Goal: Task Accomplishment & Management: Use online tool/utility

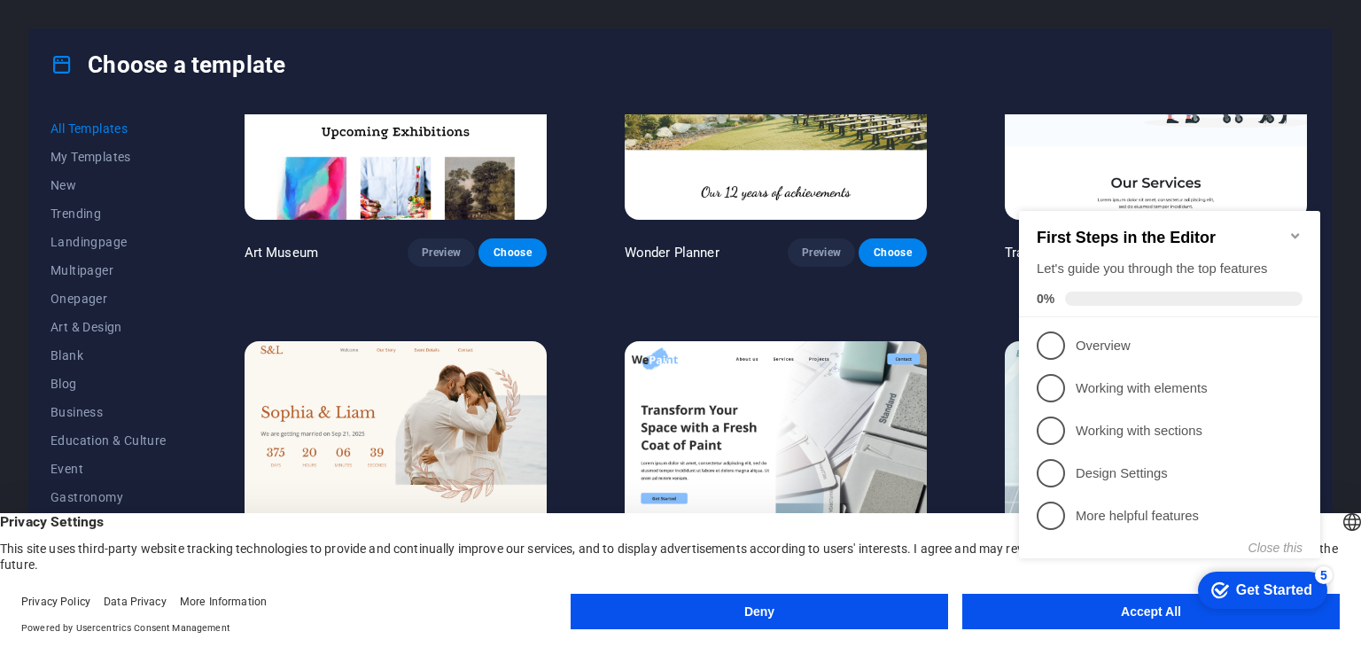
scroll to position [585, 0]
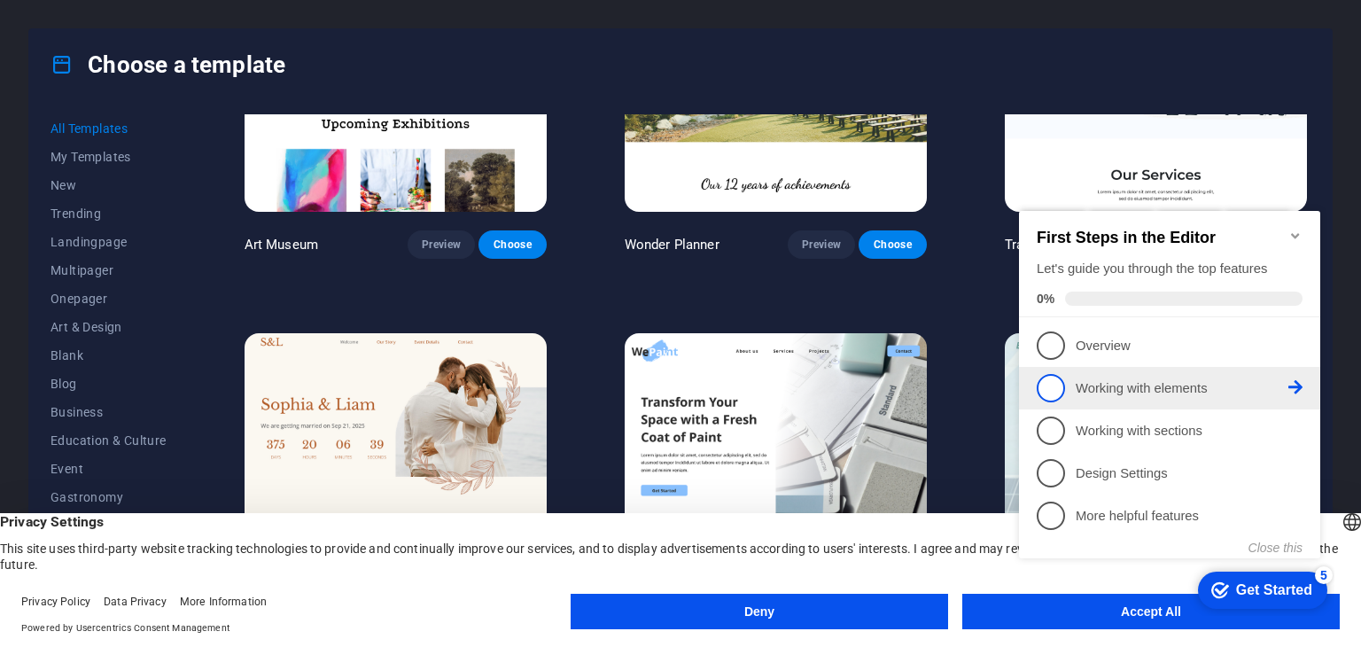
click at [1056, 390] on span "2" at bounding box center [1051, 388] width 28 height 28
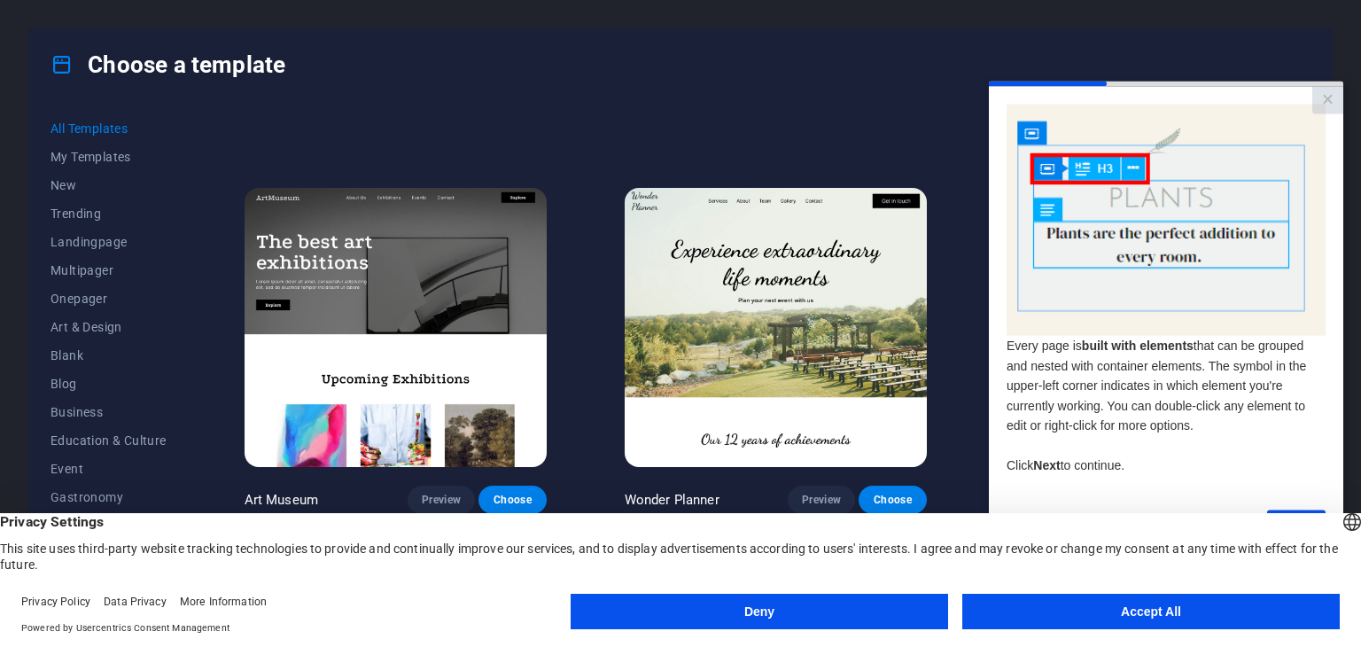
scroll to position [310, 0]
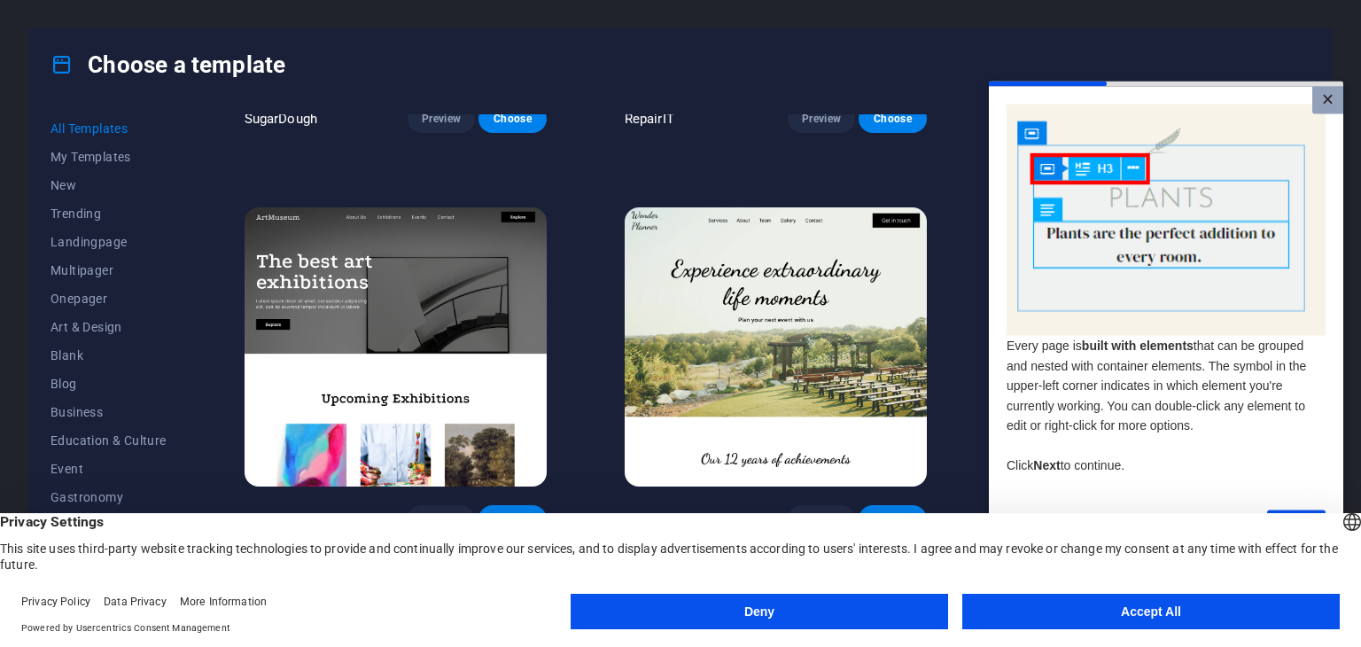
click at [1319, 105] on link "×" at bounding box center [1327, 99] width 31 height 27
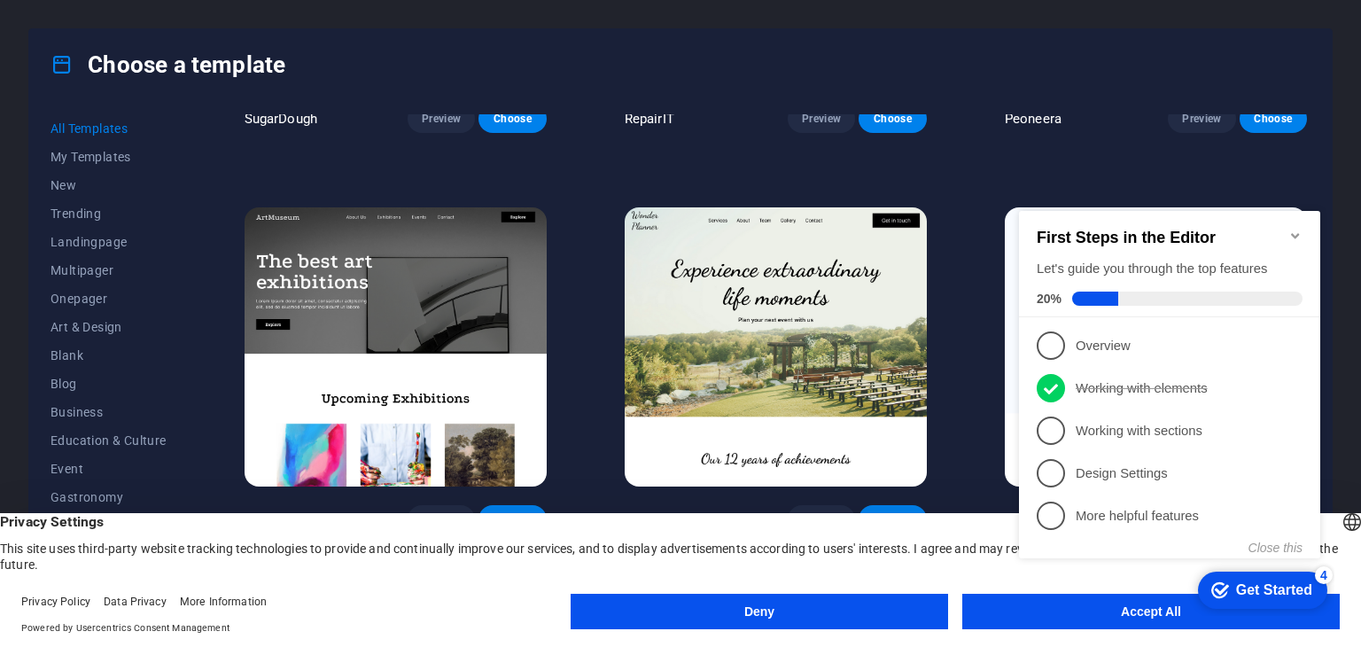
scroll to position [0, 0]
click at [1290, 541] on button "Close this" at bounding box center [1276, 548] width 54 height 14
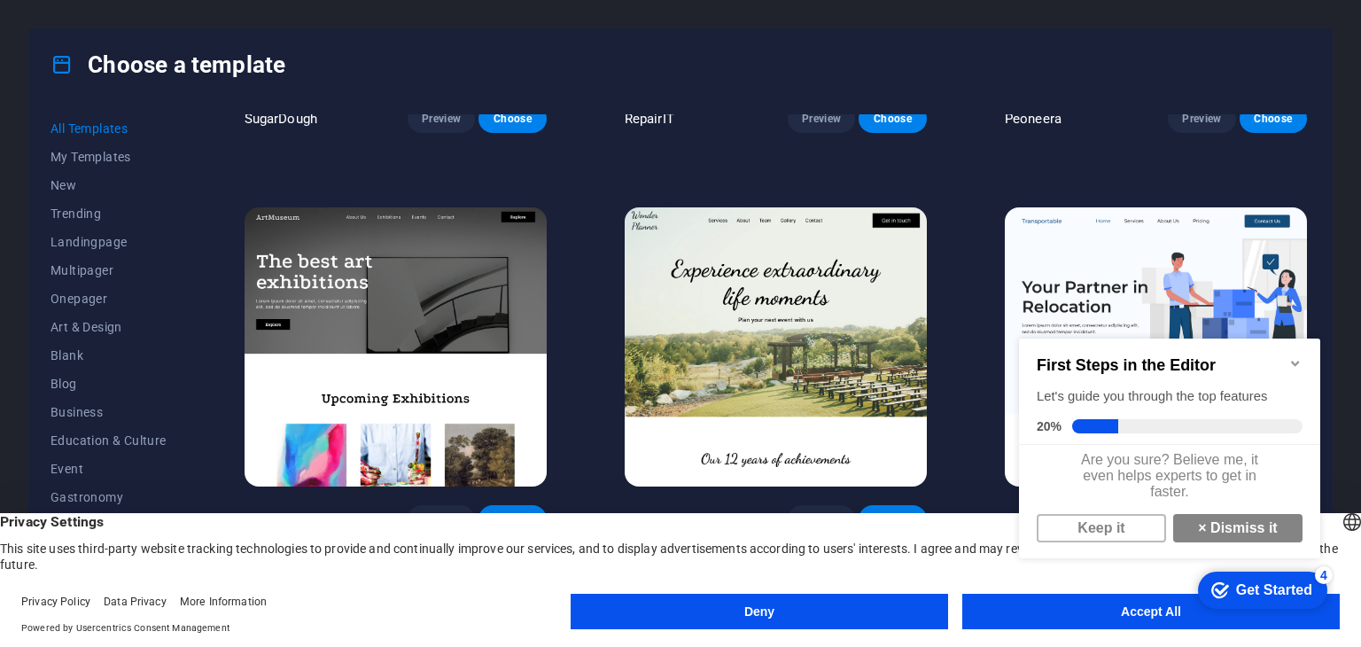
scroll to position [11, 0]
click at [1112, 531] on link "Keep it" at bounding box center [1101, 528] width 129 height 28
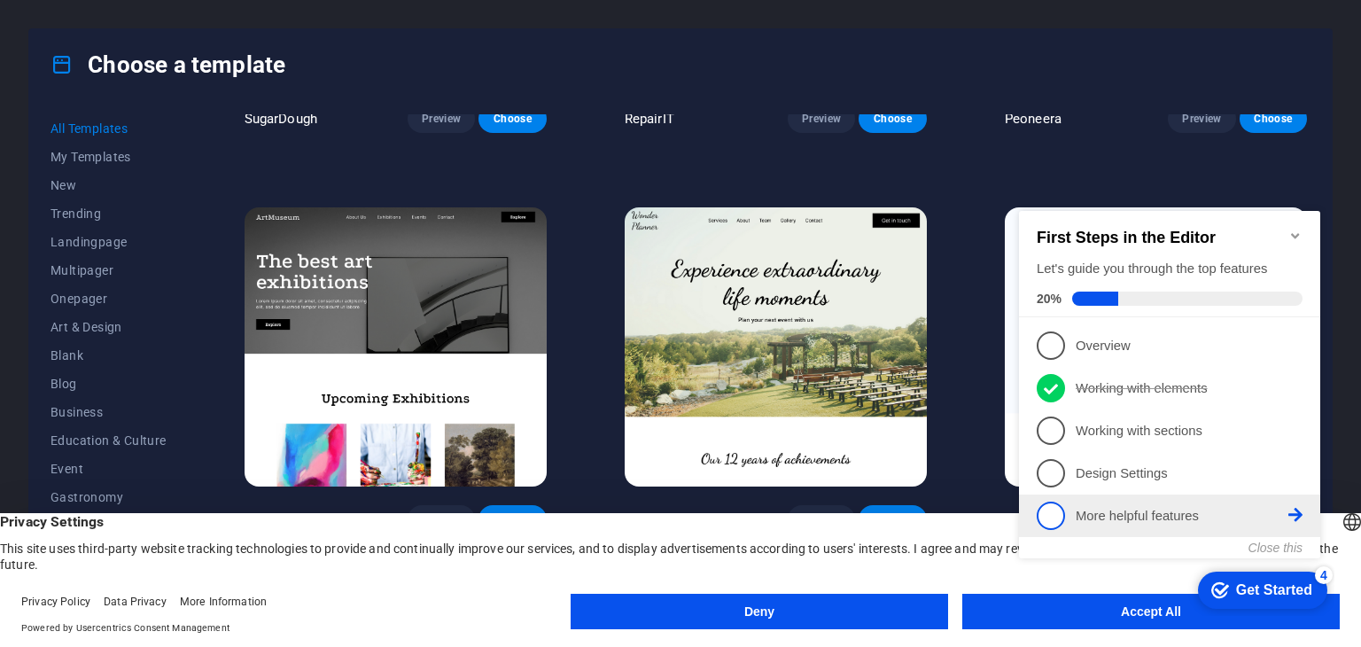
click at [1298, 509] on icon at bounding box center [1295, 515] width 14 height 14
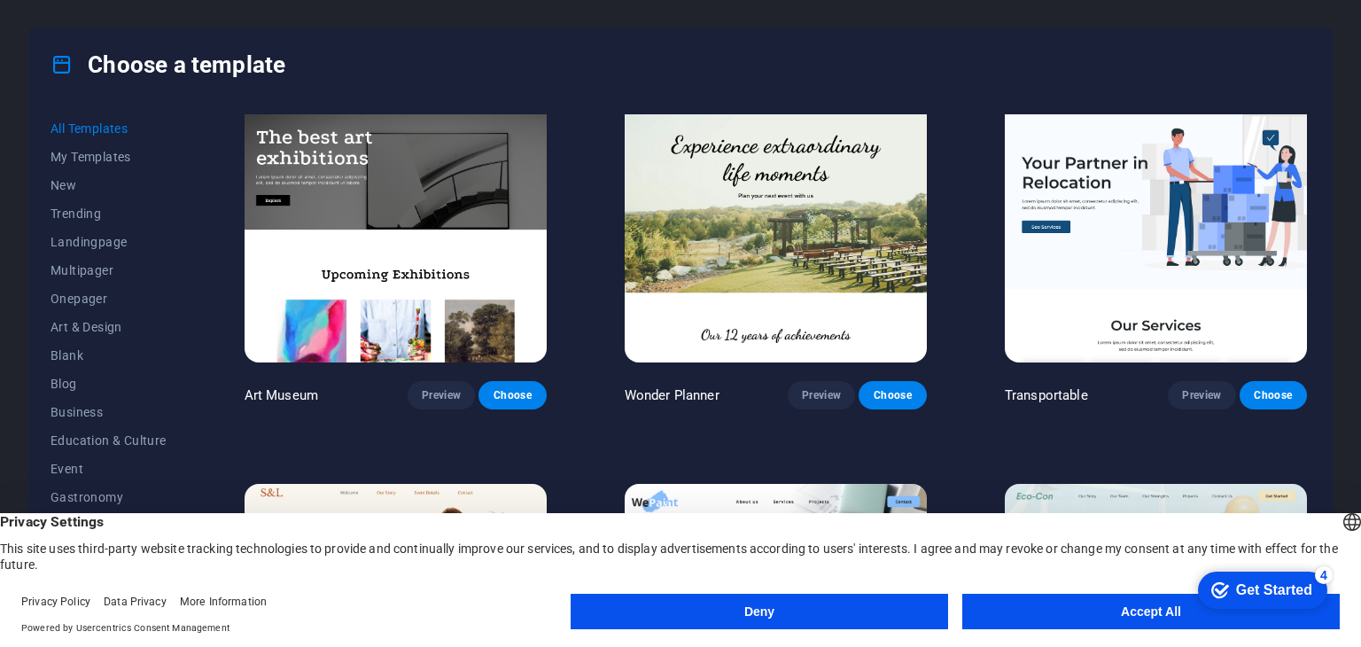
scroll to position [455, 0]
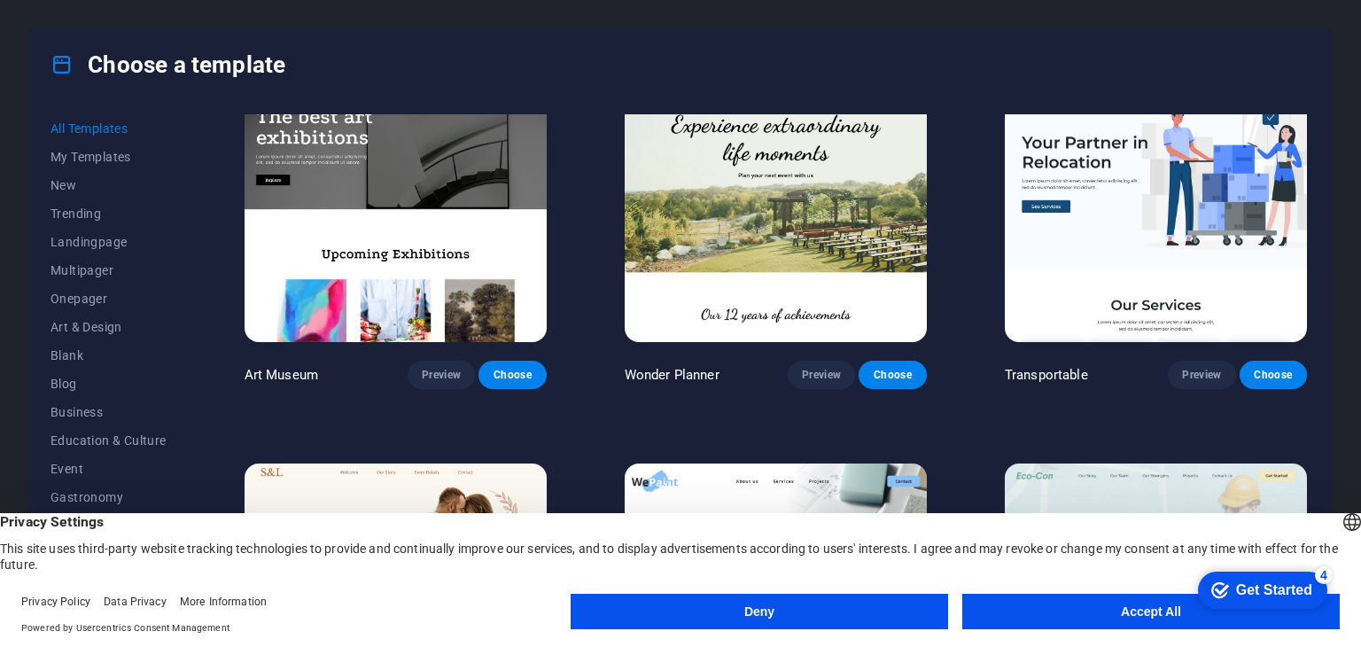
click at [475, 206] on img at bounding box center [396, 202] width 302 height 278
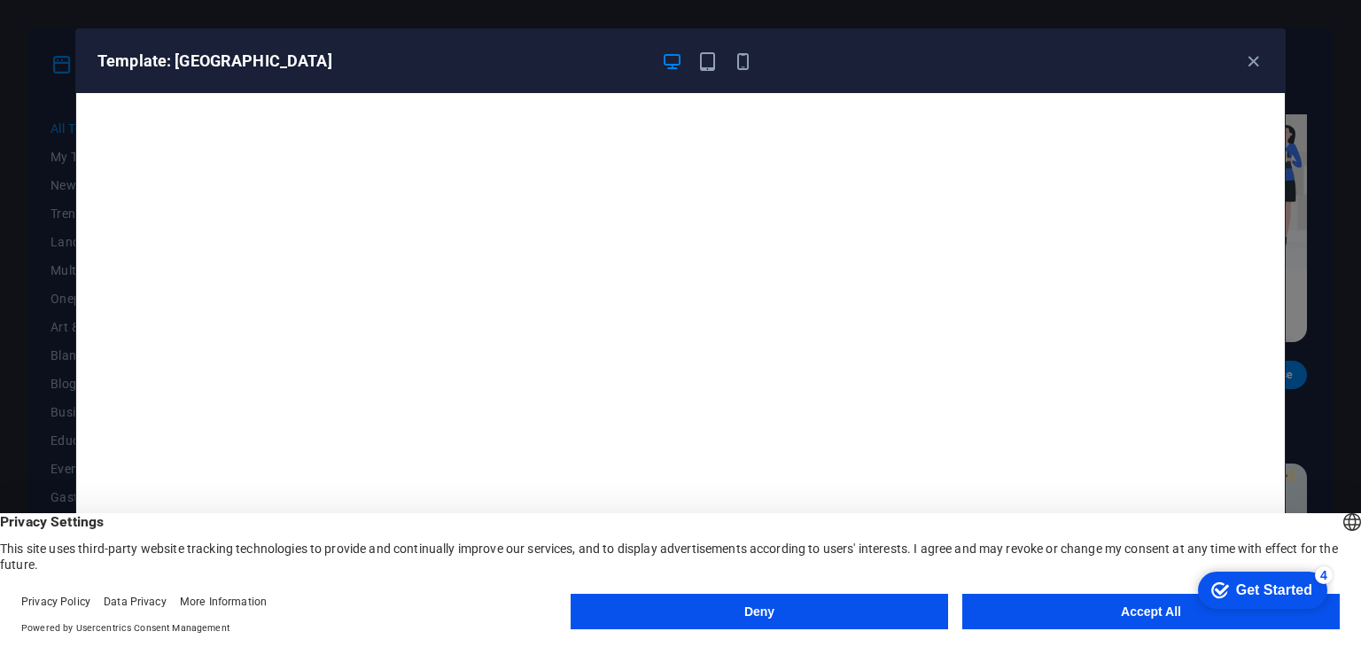
click at [1148, 613] on button "Accept All" at bounding box center [1151, 611] width 378 height 35
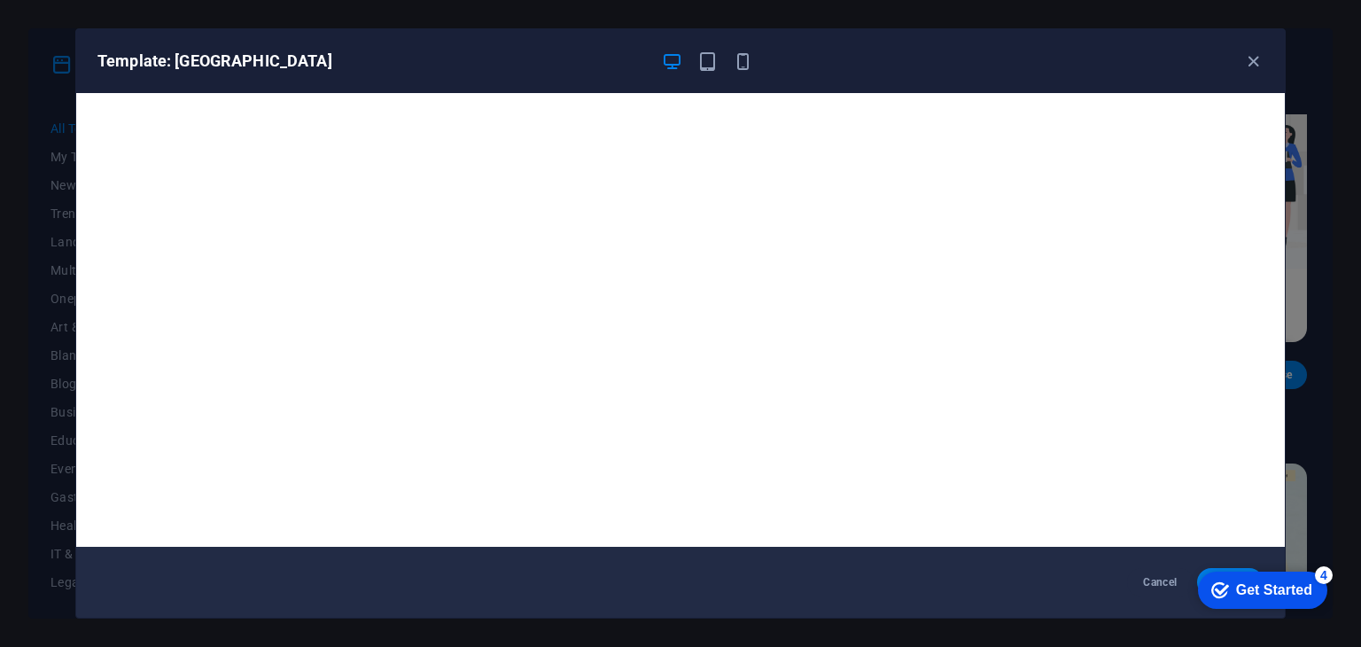
click at [1275, 588] on div "Get Started" at bounding box center [1274, 590] width 76 height 16
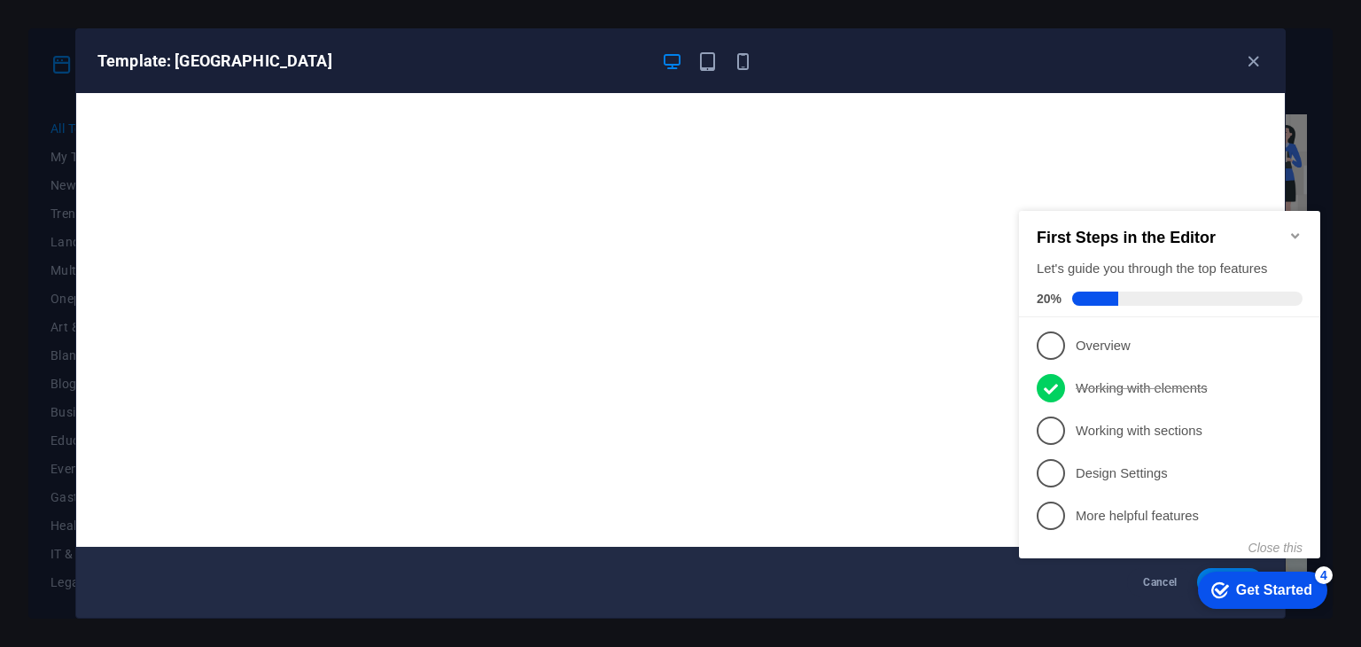
click at [1275, 588] on div "Get Started" at bounding box center [1274, 590] width 76 height 16
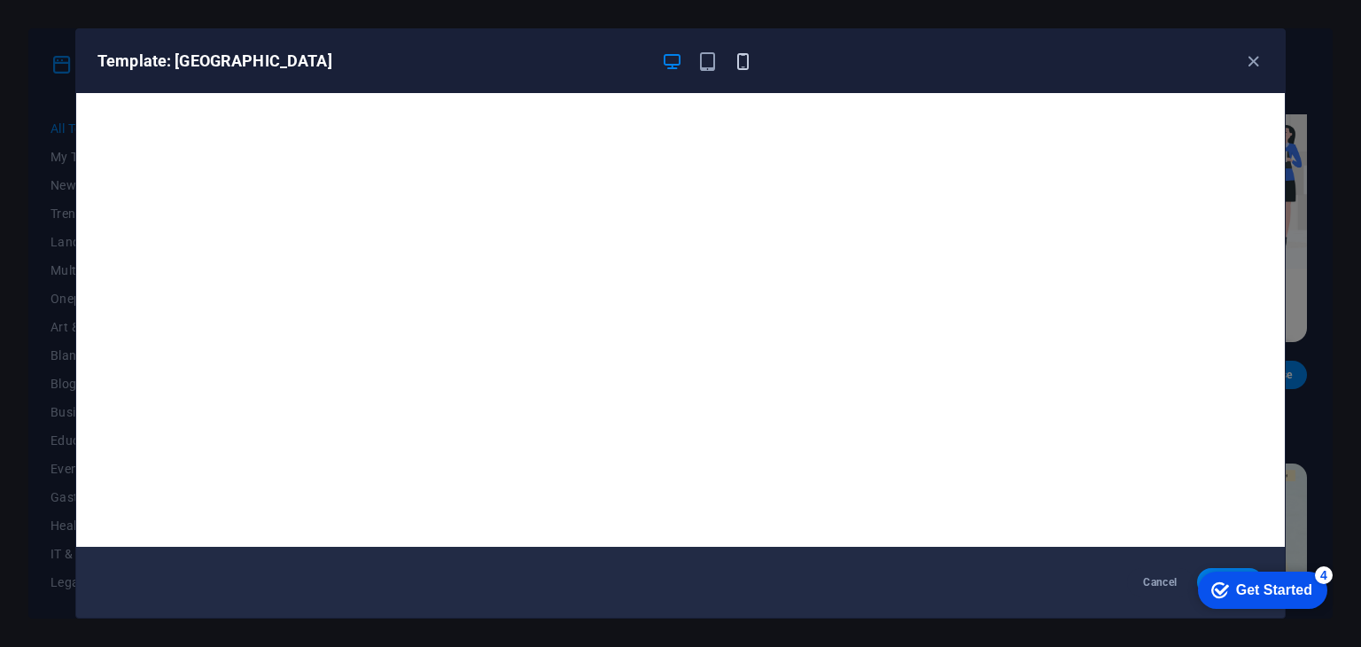
click at [741, 69] on icon "button" at bounding box center [743, 61] width 20 height 20
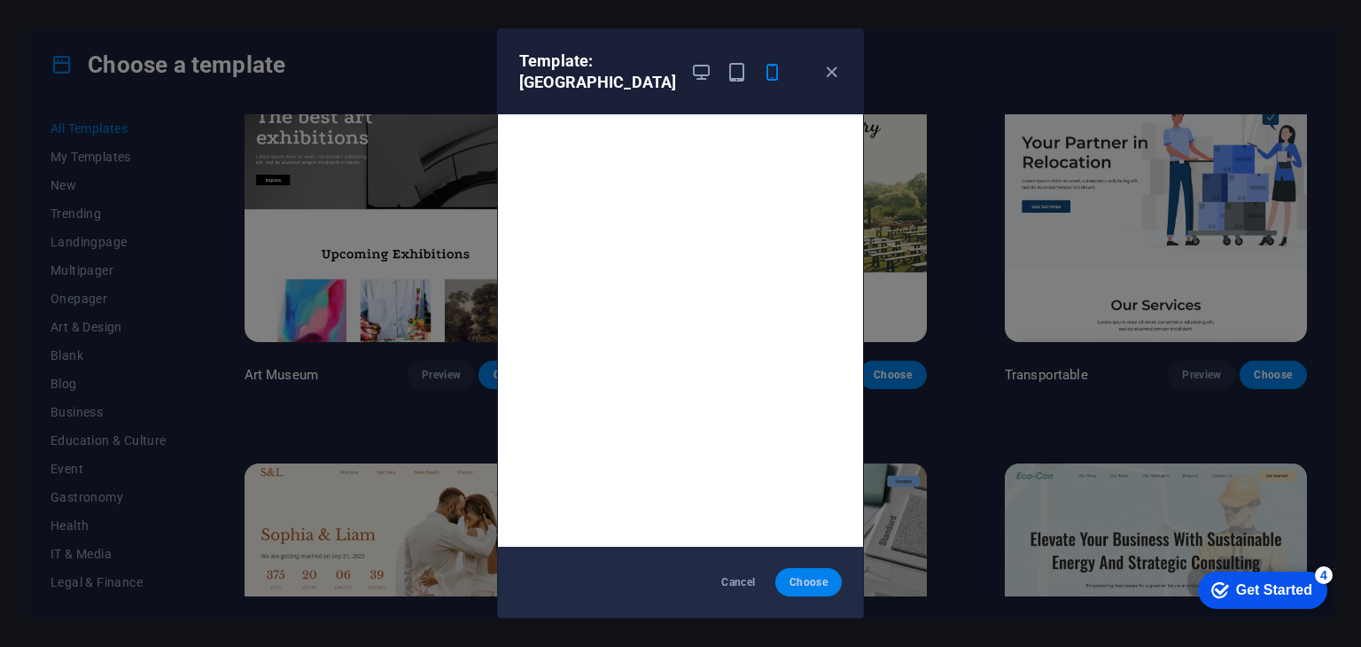
click at [811, 588] on span "Choose" at bounding box center [809, 582] width 38 height 14
